Goal: Task Accomplishment & Management: Complete application form

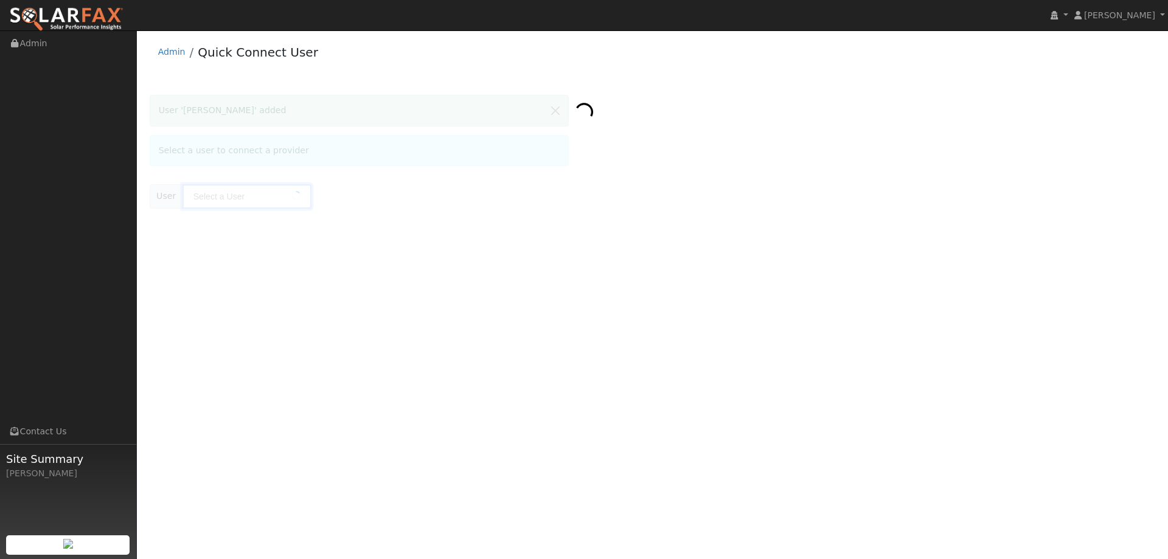
type input "[PERSON_NAME]"
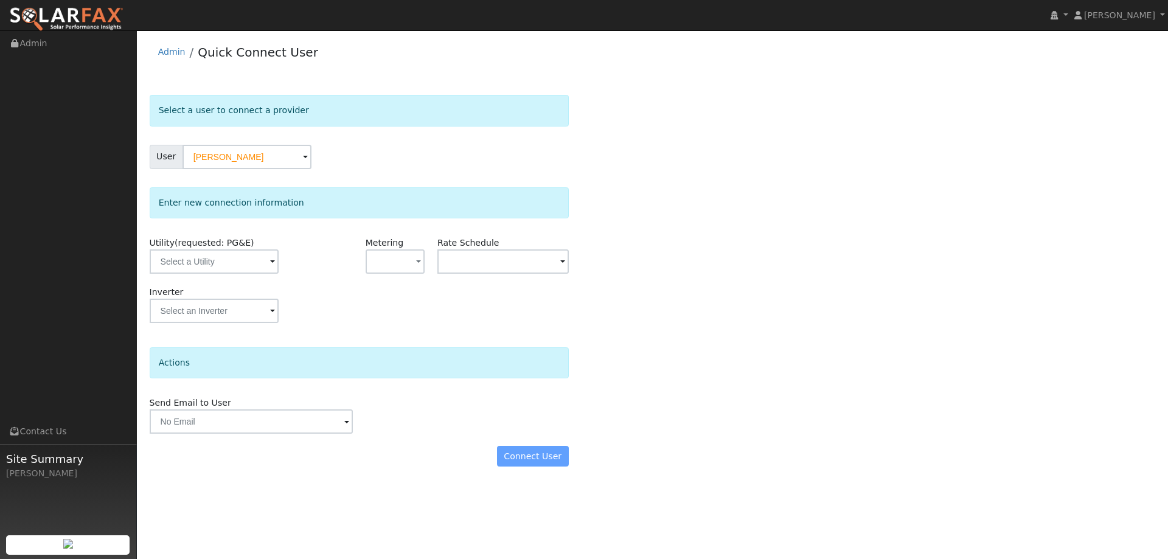
click at [83, 23] on img at bounding box center [66, 20] width 114 height 26
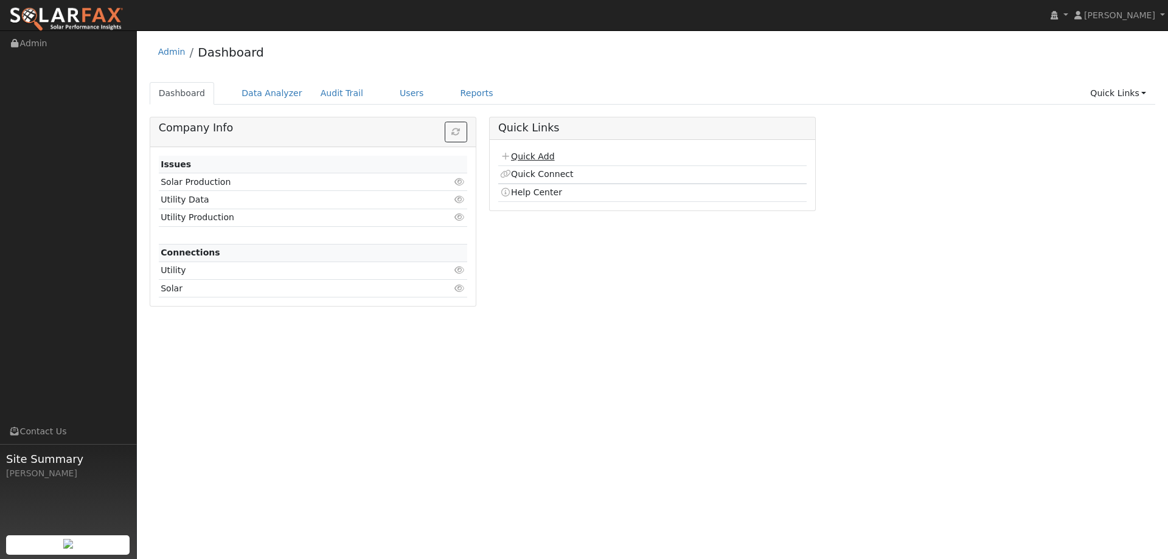
click at [507, 156] on icon at bounding box center [505, 156] width 11 height 9
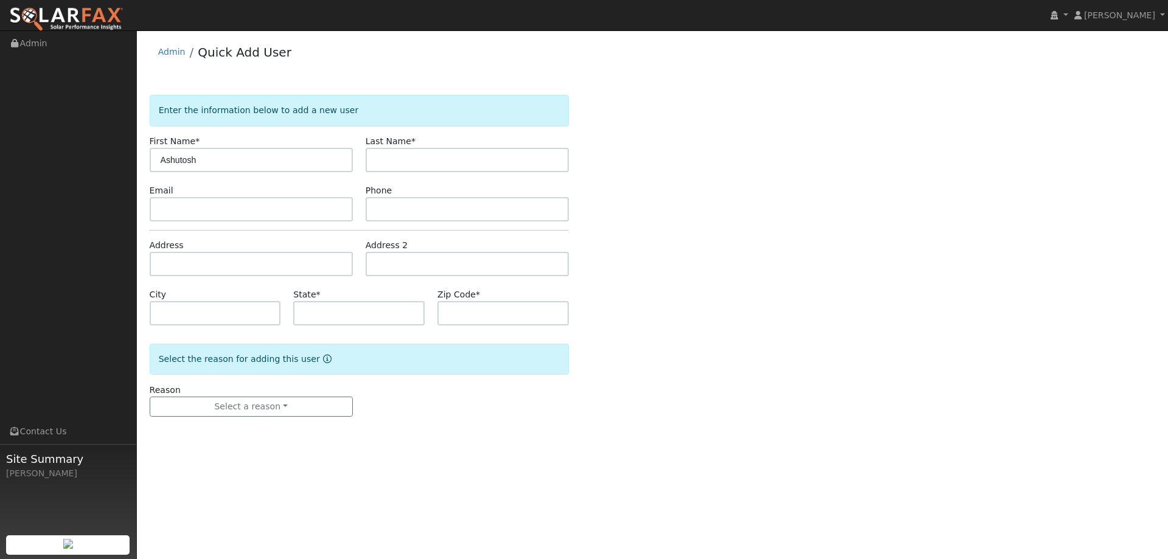
type input "Ashutosh"
click at [548, 162] on input "text" at bounding box center [467, 160] width 203 height 24
type input "Mishra"
paste input "[EMAIL_ADDRESS][DOMAIN_NAME]"
click at [275, 218] on input "[EMAIL_ADDRESS][DOMAIN_NAME]" at bounding box center [251, 209] width 203 height 24
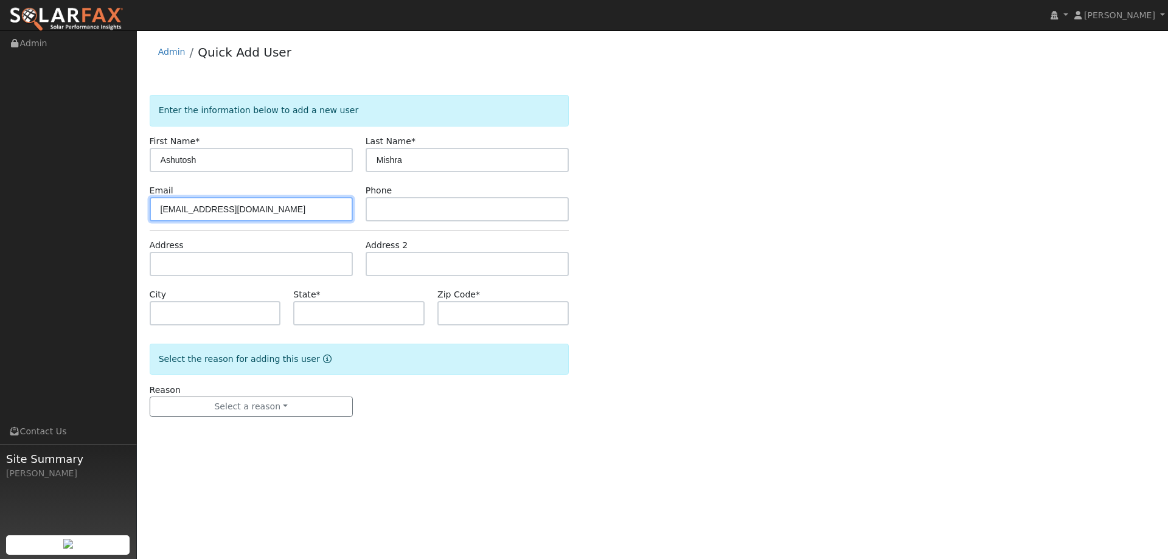
type input "[EMAIL_ADDRESS][DOMAIN_NAME]"
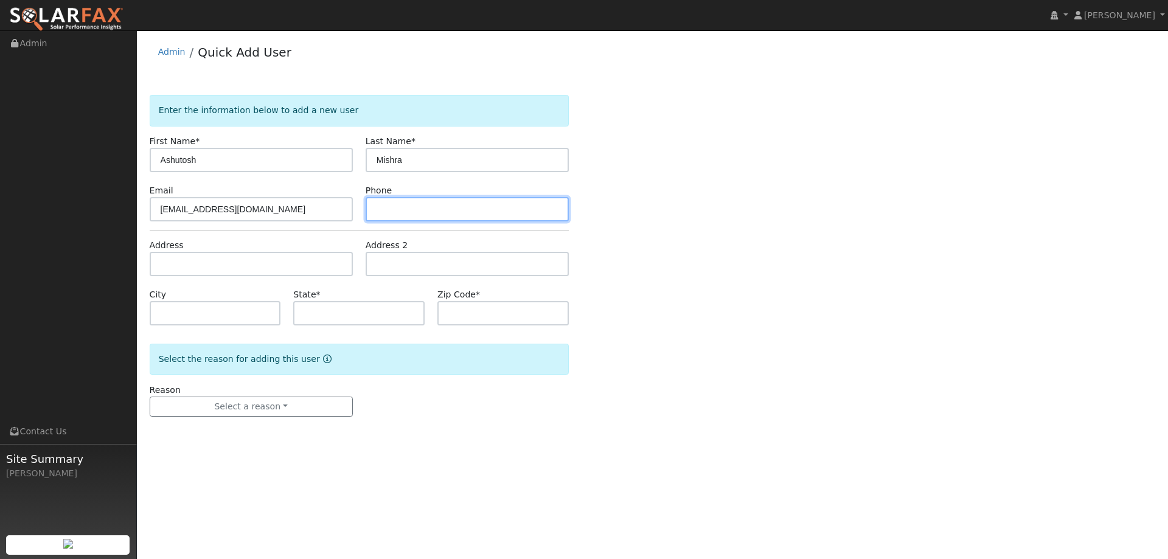
click at [520, 204] on input "text" at bounding box center [467, 209] width 203 height 24
paste input "(669) 254-9433"
type input "(669) 254-9433"
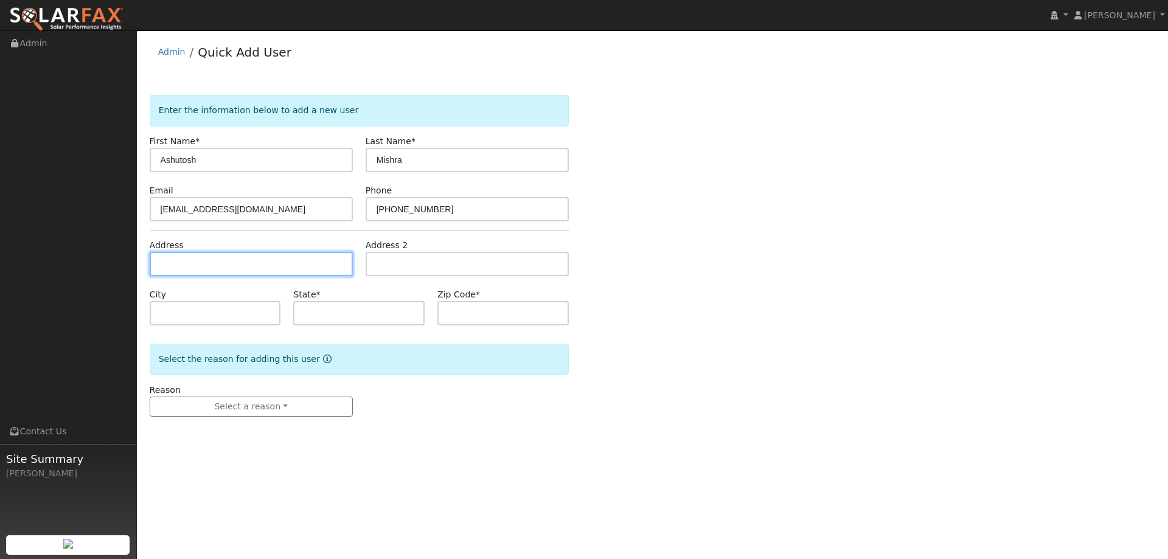
paste input "45 Gazania Terrace"
click at [179, 263] on input "45 Gazania Terrace" at bounding box center [251, 264] width 203 height 24
type input "45 Gazania Terrace"
type input "Fremont"
type input "CA"
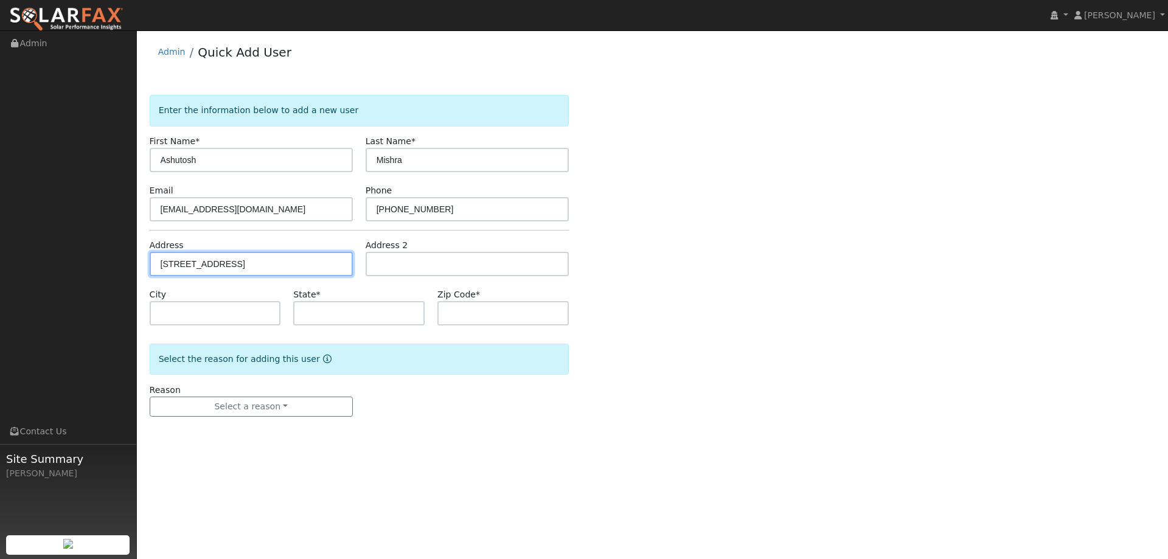
type input "94536"
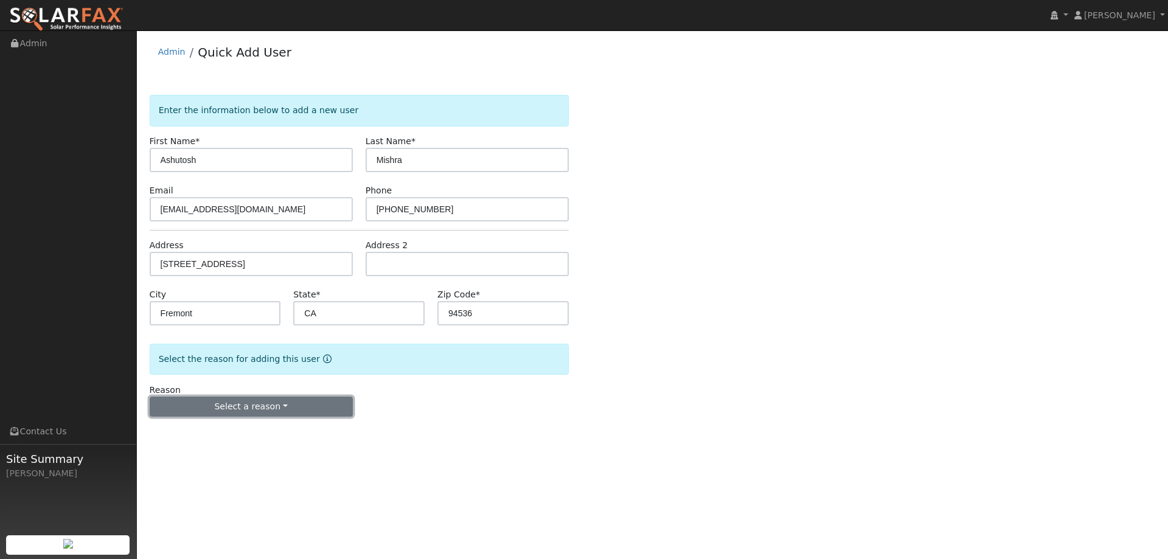
click at [266, 409] on button "Select a reason" at bounding box center [251, 407] width 203 height 21
click at [239, 431] on link "New lead" at bounding box center [217, 431] width 134 height 17
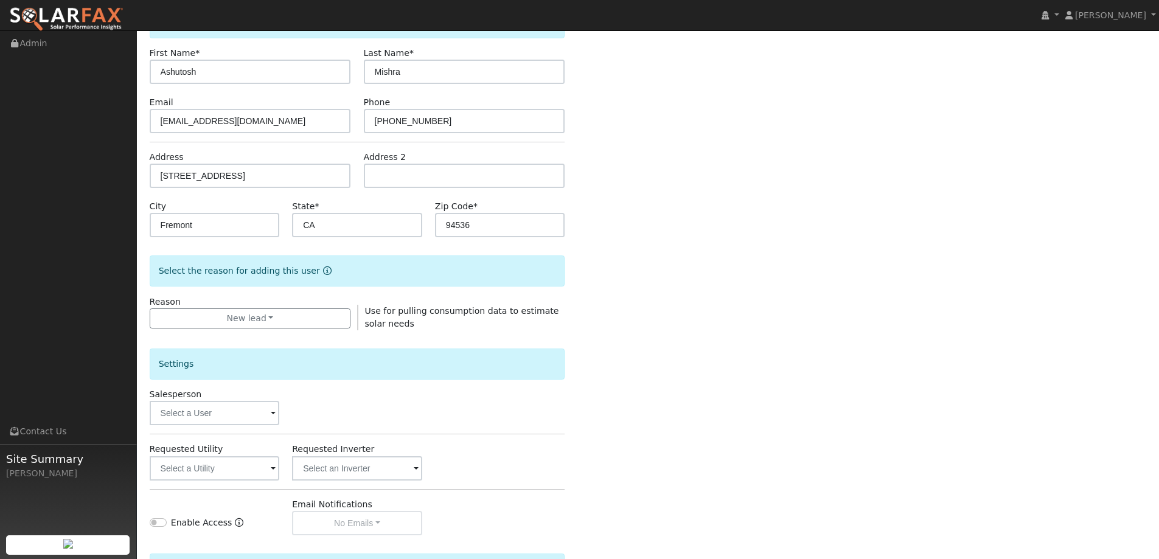
scroll to position [183, 0]
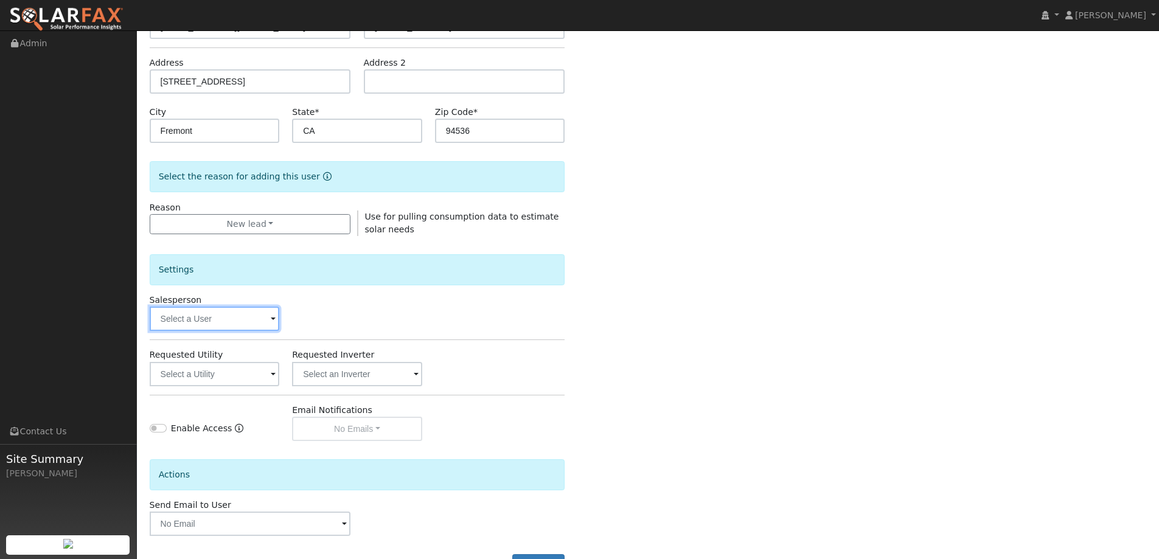
click at [173, 315] on input "text" at bounding box center [215, 319] width 130 height 24
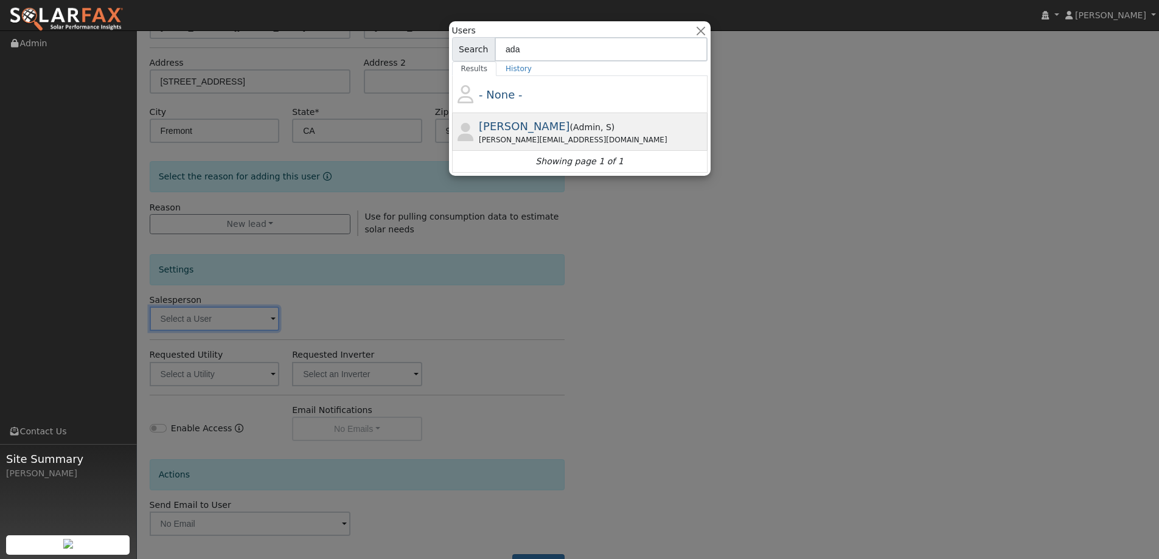
type input "ada"
click at [510, 124] on span "Adam Hedemark" at bounding box center [524, 126] width 91 height 13
type input "Adam Hedemark"
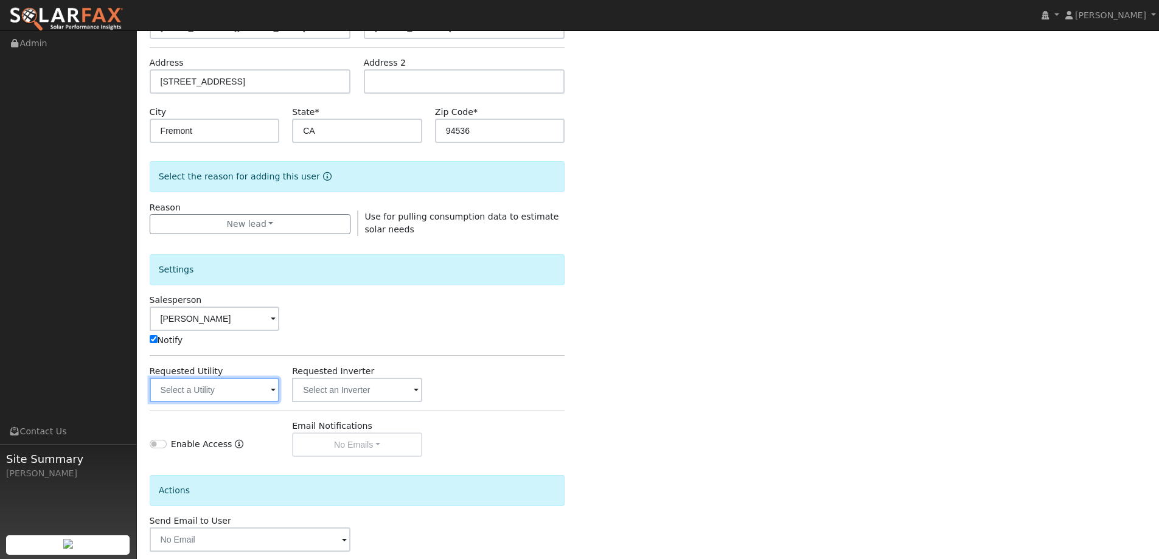
click at [179, 386] on input "text" at bounding box center [215, 390] width 130 height 24
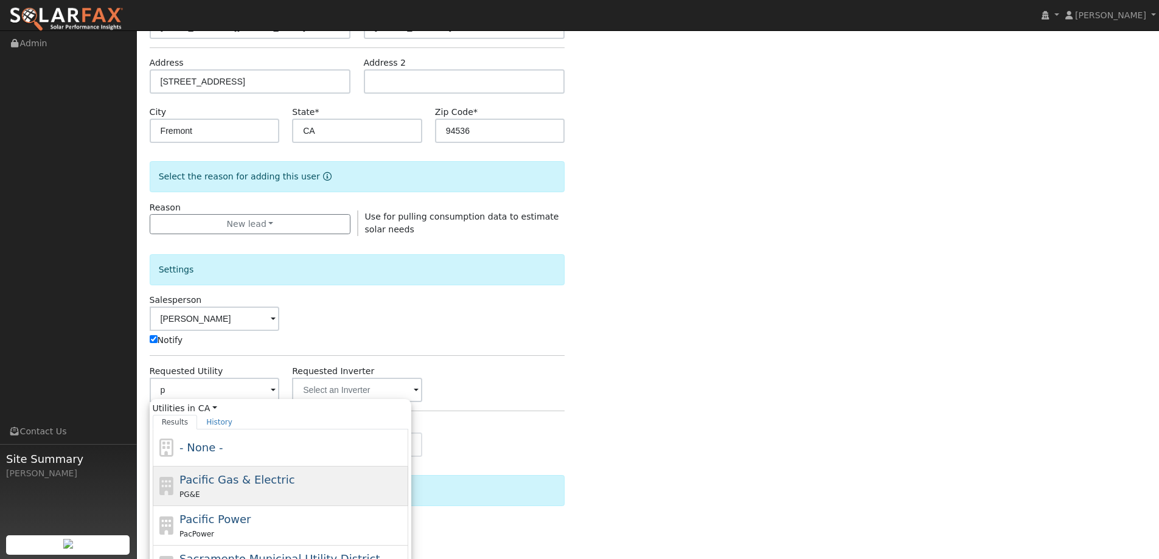
click at [228, 476] on span "Pacific Gas & Electric" at bounding box center [236, 479] width 115 height 13
type input "Pacific Gas & Electric"
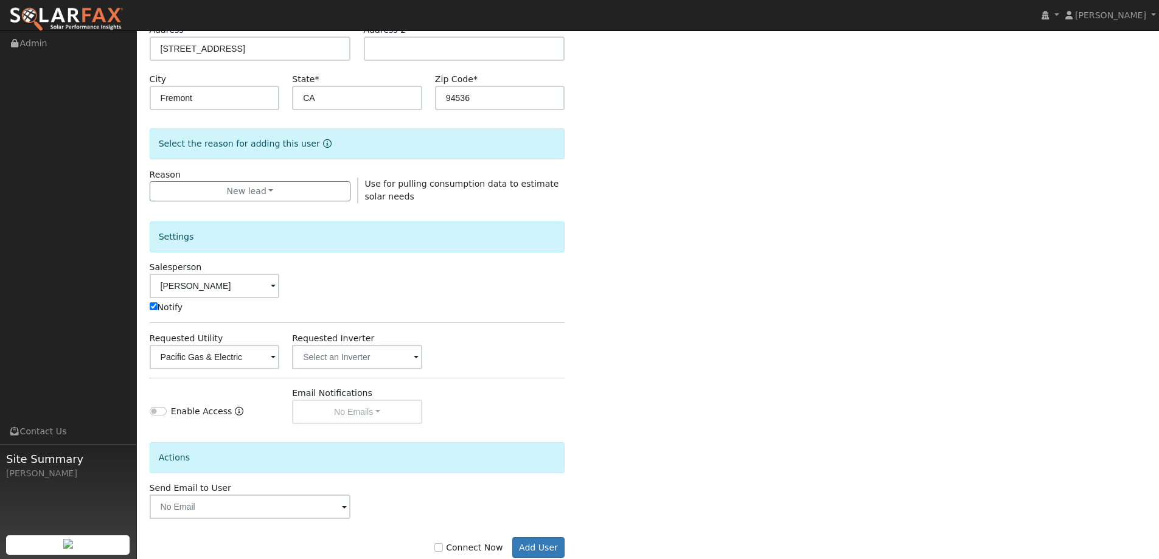
scroll to position [245, 0]
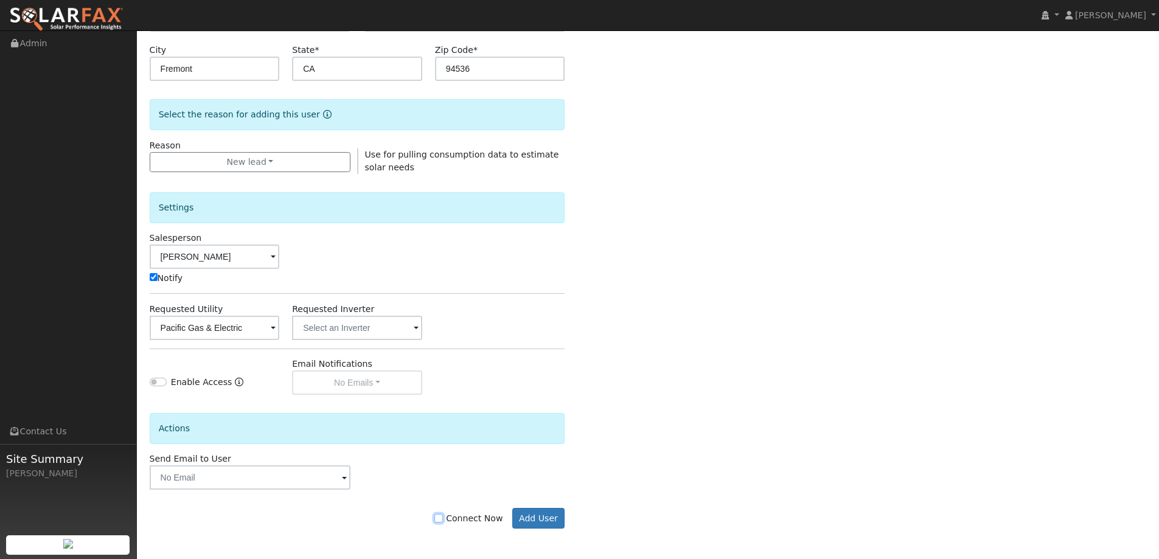
click at [443, 517] on input "Connect Now" at bounding box center [438, 518] width 9 height 9
checkbox input "true"
click at [514, 517] on div "Connect Now Add User" at bounding box center [357, 518] width 428 height 21
click at [525, 517] on button "Add User" at bounding box center [538, 518] width 53 height 21
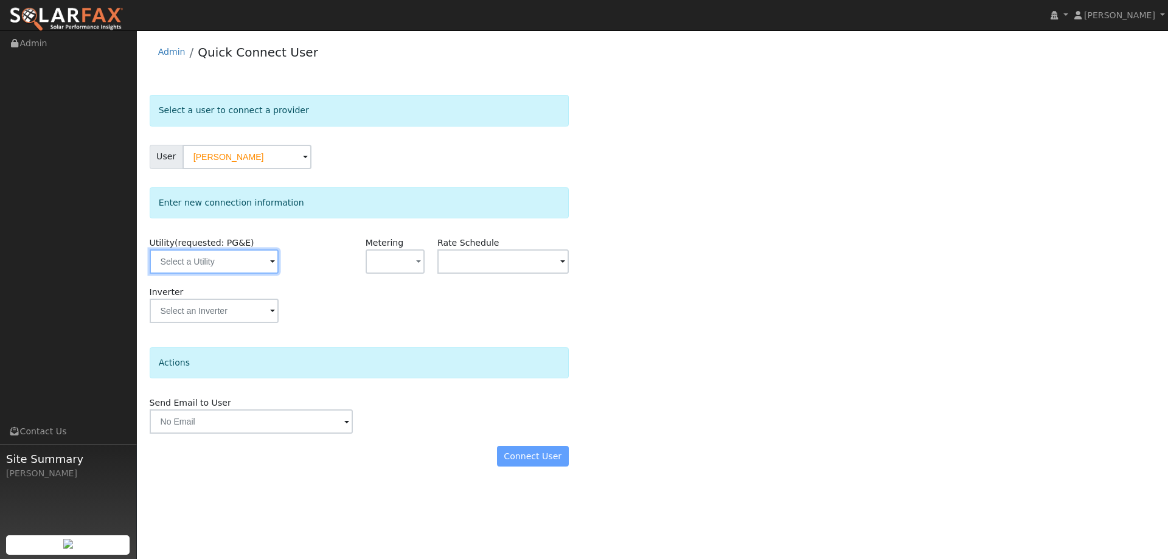
click at [202, 268] on input "text" at bounding box center [214, 261] width 129 height 24
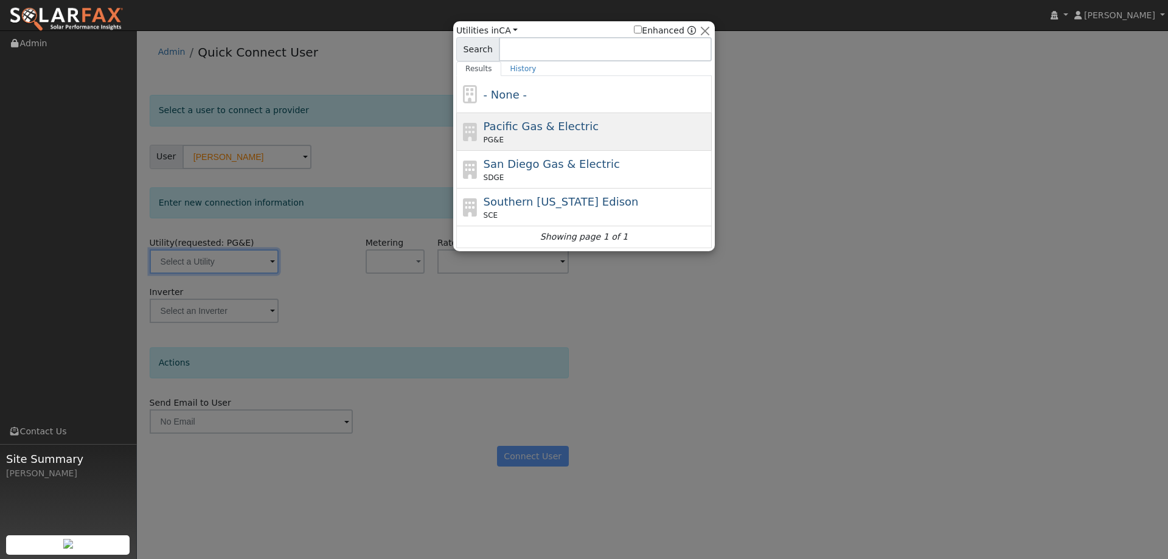
click at [602, 128] on div "Pacific Gas & Electric PG&E" at bounding box center [597, 131] width 226 height 27
type input "PG&E"
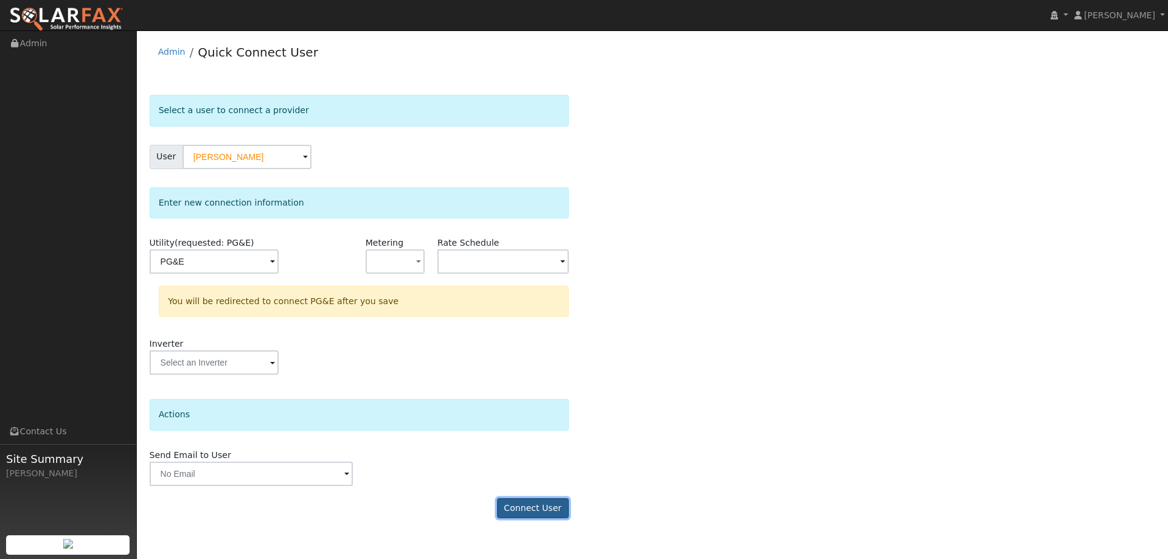
click at [543, 510] on button "Connect User" at bounding box center [533, 508] width 72 height 21
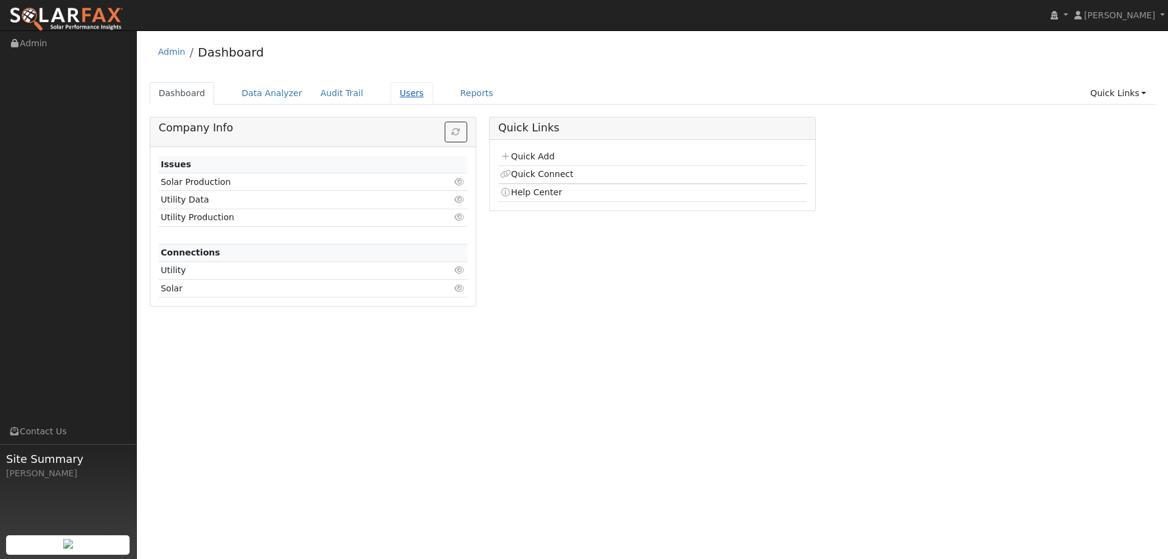
click at [394, 95] on link "Users" at bounding box center [412, 93] width 43 height 23
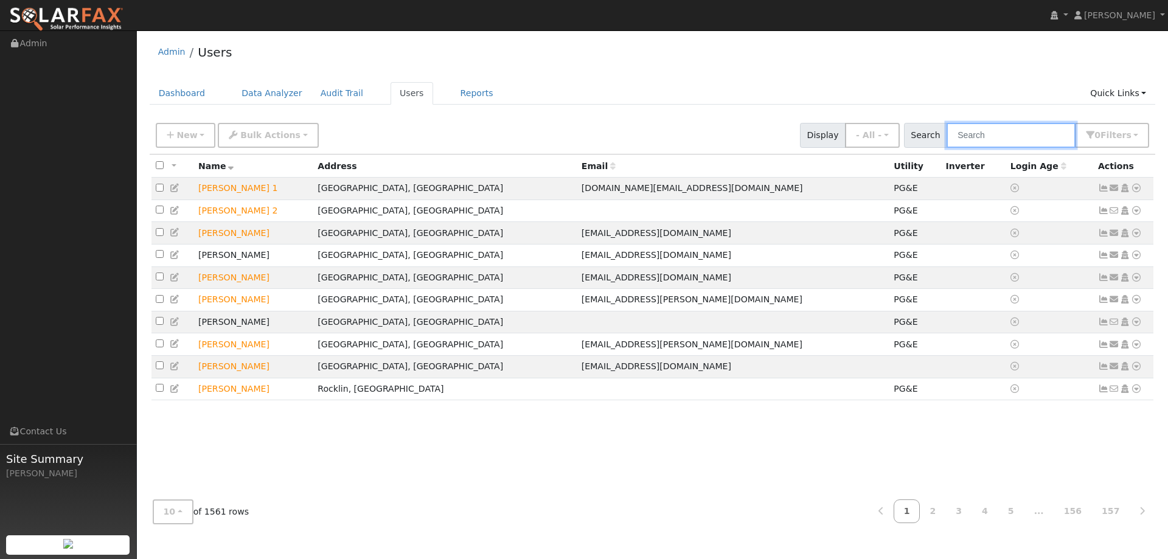
click at [985, 133] on input "text" at bounding box center [1011, 135] width 129 height 25
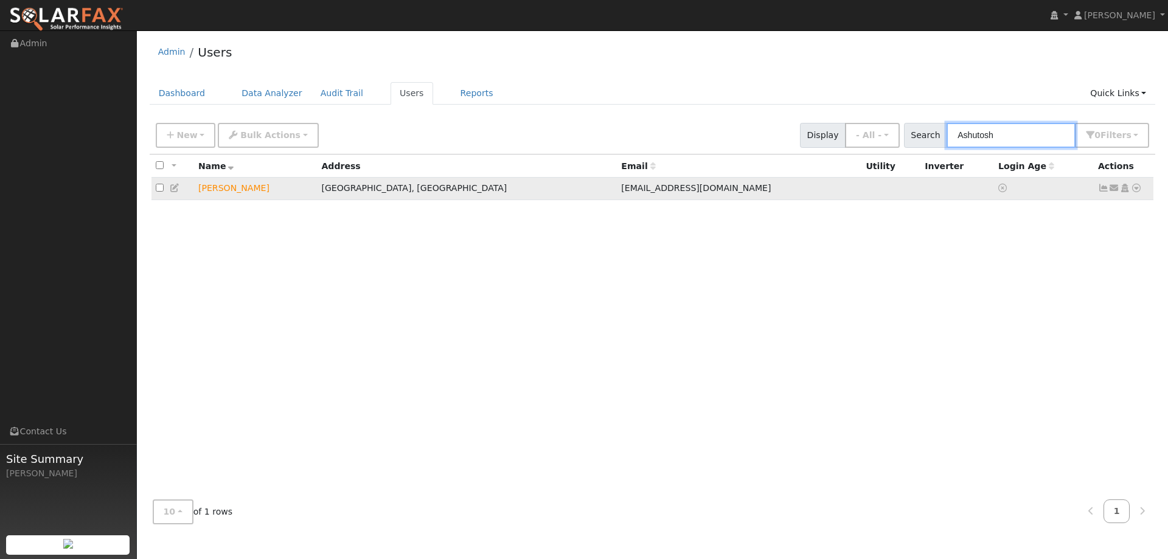
type input "Ashutosh"
click at [1138, 190] on icon at bounding box center [1136, 188] width 11 height 9
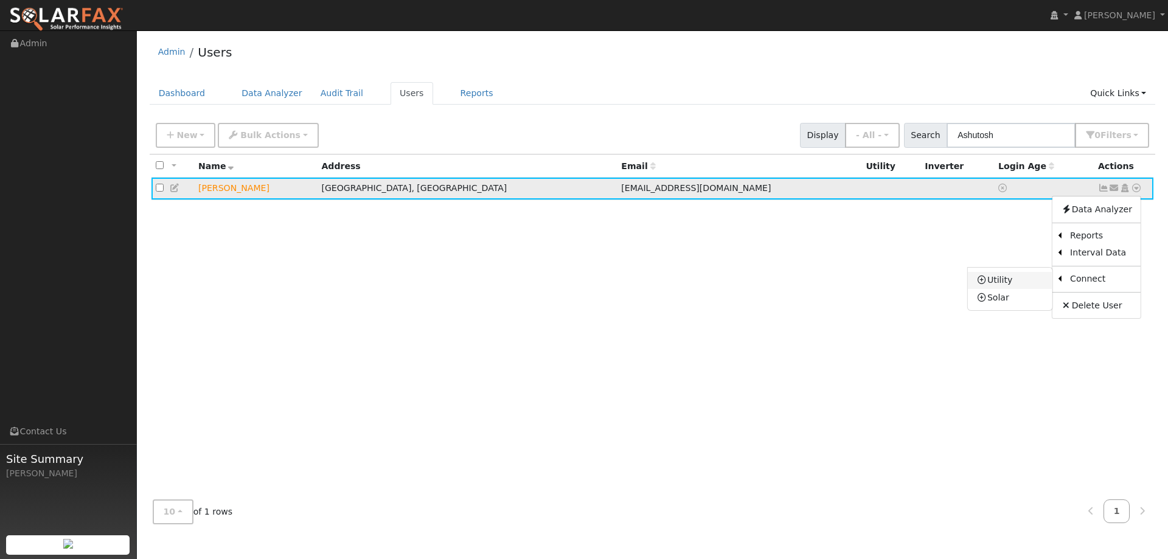
click at [1033, 287] on link "Utility" at bounding box center [1010, 280] width 85 height 17
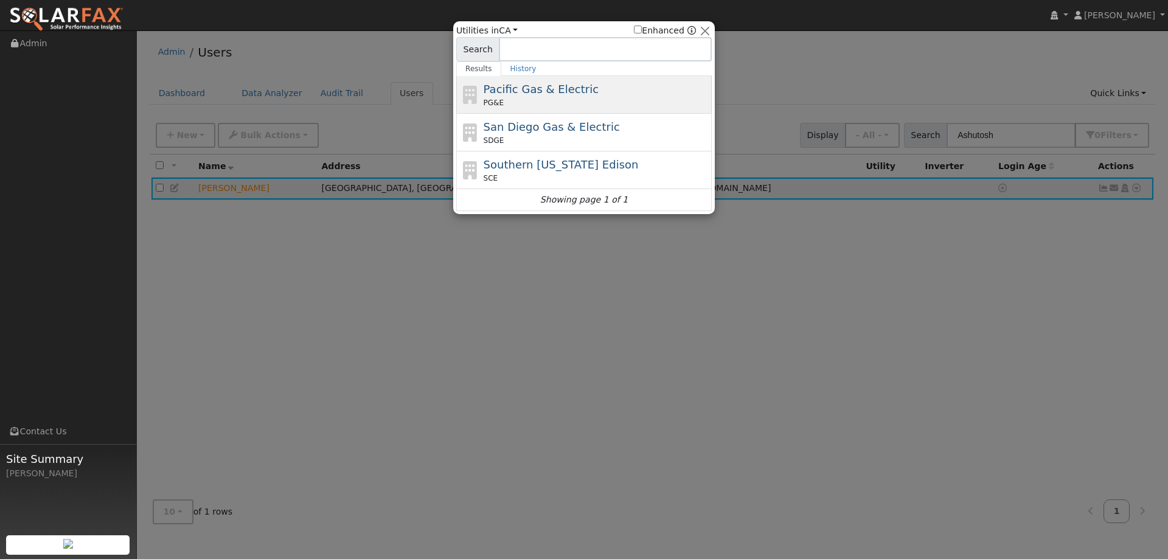
click at [630, 114] on div "Pacific Gas & Electric PG&E" at bounding box center [584, 133] width 256 height 38
